Goal: Task Accomplishment & Management: Manage account settings

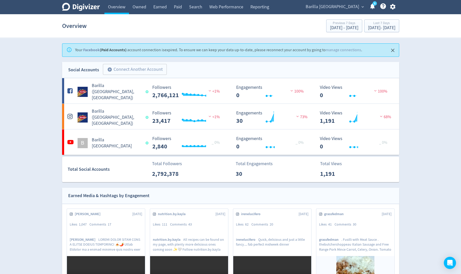
click at [394, 7] on icon "button" at bounding box center [392, 6] width 7 height 7
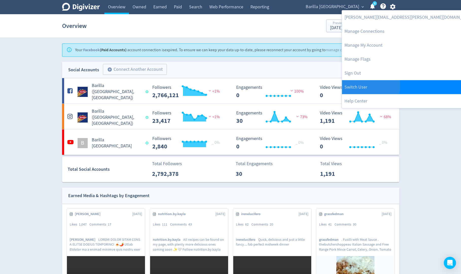
click at [360, 85] on link "Switch User" at bounding box center [409, 87] width 135 height 14
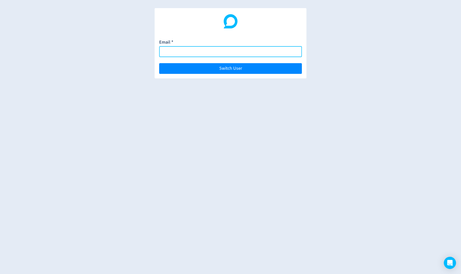
click at [288, 52] on input "Email *" at bounding box center [230, 51] width 143 height 11
paste input "[EMAIL_ADDRESS][PERSON_NAME][DOMAIN_NAME]"
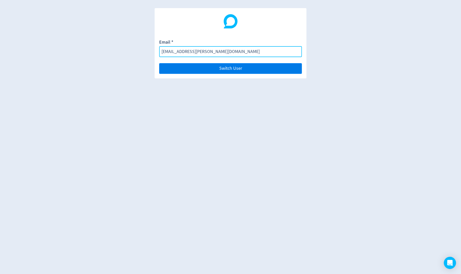
type input "[EMAIL_ADDRESS][PERSON_NAME][DOMAIN_NAME]"
click at [285, 67] on button "Switch User" at bounding box center [230, 68] width 143 height 11
